Goal: Find contact information

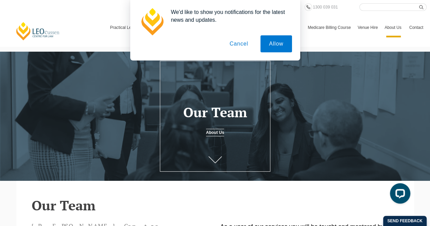
click at [247, 43] on button "Cancel" at bounding box center [239, 43] width 36 height 17
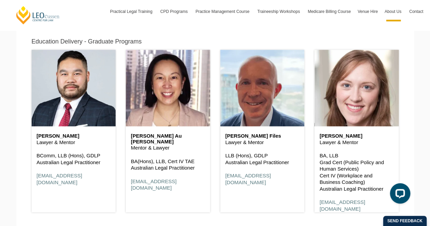
scroll to position [842, 0]
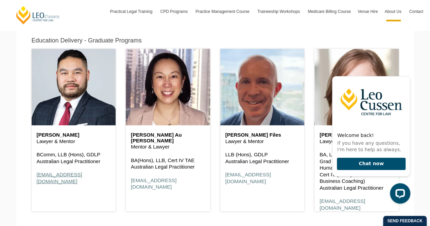
click at [41, 172] on link "atrinh@leocussen.edu.au" at bounding box center [60, 178] width 46 height 13
